Goal: Task Accomplishment & Management: Manage account settings

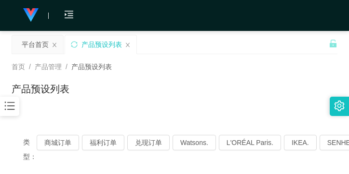
scroll to position [48, 0]
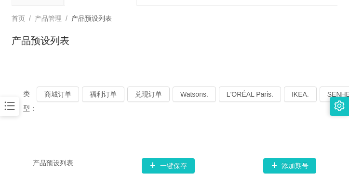
click at [18, 102] on div at bounding box center [9, 105] width 19 height 19
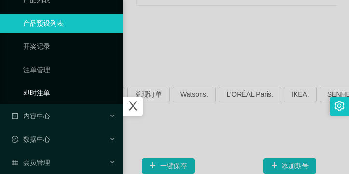
scroll to position [127, 0]
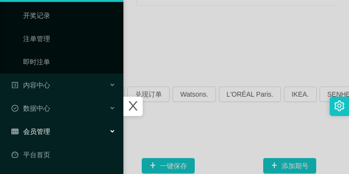
click at [73, 129] on div "会员管理" at bounding box center [62, 131] width 124 height 19
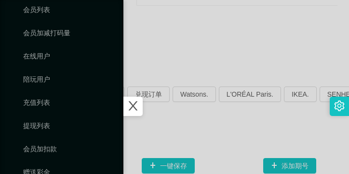
scroll to position [313, 0]
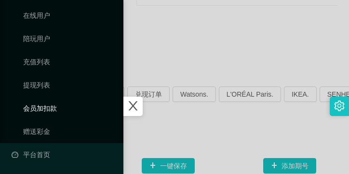
click at [72, 108] on link "会员加扣款" at bounding box center [69, 107] width 93 height 19
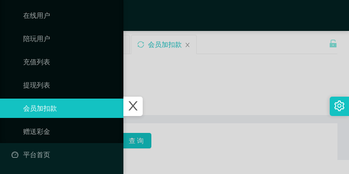
scroll to position [197, 0]
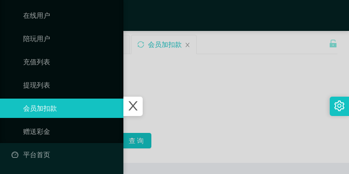
click at [137, 102] on icon "图标: close" at bounding box center [133, 105] width 13 height 13
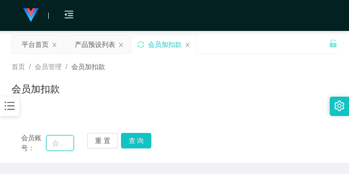
click at [58, 138] on input "text" at bounding box center [60, 142] width 28 height 15
paste input "xiongtao"
type input "xiongtao"
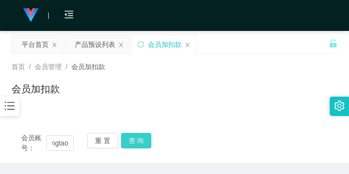
click at [135, 139] on button "查 询" at bounding box center [136, 140] width 31 height 15
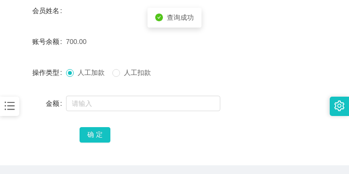
scroll to position [193, 0]
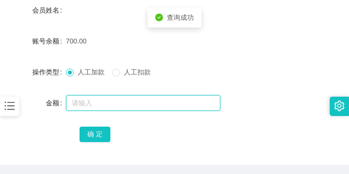
click at [134, 106] on input "text" at bounding box center [143, 102] width 154 height 15
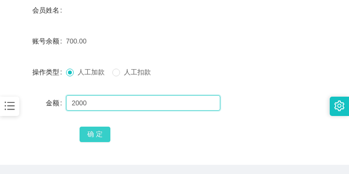
type input "2000"
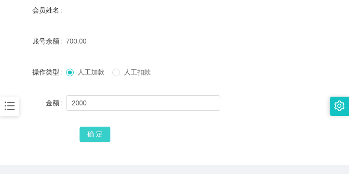
click at [106, 128] on button "确 定" at bounding box center [95, 133] width 31 height 15
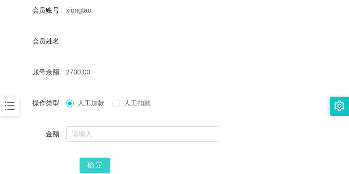
scroll to position [145, 0]
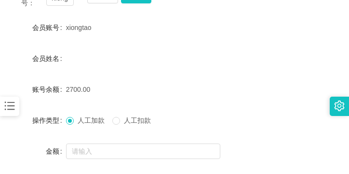
click at [8, 105] on icon "图标: bars" at bounding box center [9, 105] width 13 height 13
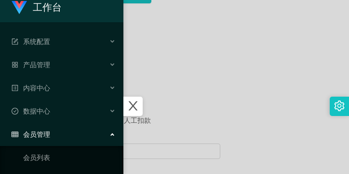
scroll to position [4, 0]
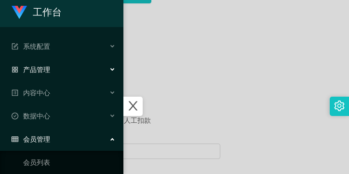
click at [62, 67] on div "产品管理" at bounding box center [62, 69] width 124 height 19
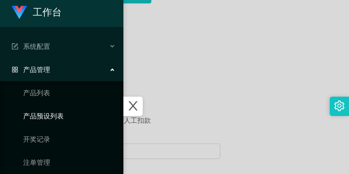
click at [65, 114] on link "产品预设列表" at bounding box center [69, 115] width 93 height 19
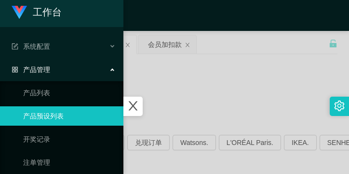
click at [143, 104] on div at bounding box center [133, 105] width 19 height 19
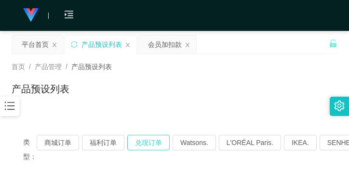
click at [142, 146] on button "兑现订单" at bounding box center [148, 142] width 42 height 15
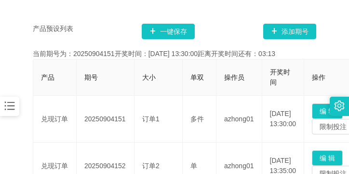
scroll to position [193, 0]
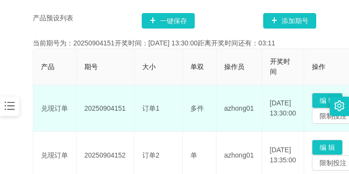
drag, startPoint x: 84, startPoint y: 107, endPoint x: 124, endPoint y: 109, distance: 39.1
click at [124, 109] on td "20250904151" at bounding box center [106, 108] width 58 height 47
copy td "20250904151"
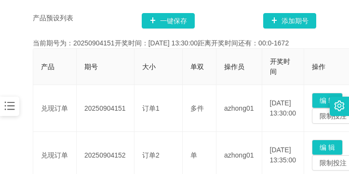
click at [11, 104] on icon "图标: bars" at bounding box center [9, 105] width 13 height 13
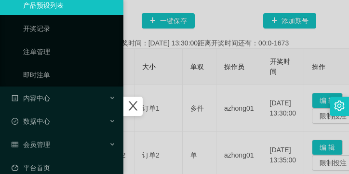
scroll to position [127, 0]
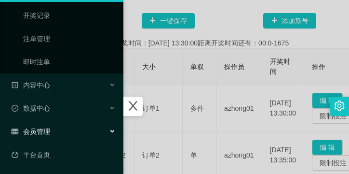
click at [65, 131] on div "会员管理" at bounding box center [62, 131] width 124 height 19
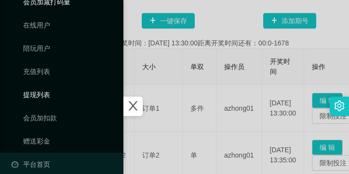
scroll to position [313, 0]
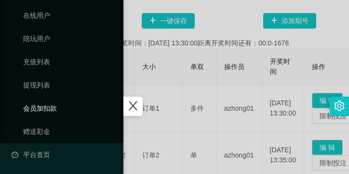
click at [68, 108] on link "会员加扣款" at bounding box center [69, 107] width 93 height 19
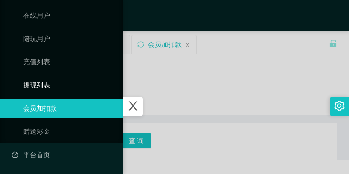
scroll to position [197, 0]
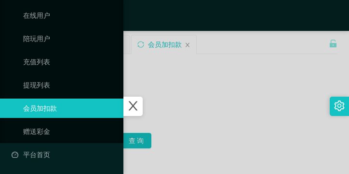
click at [138, 104] on icon "图标: close" at bounding box center [133, 105] width 13 height 13
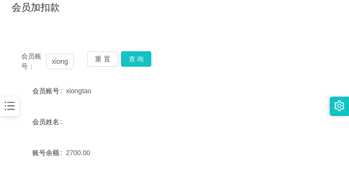
scroll to position [145, 0]
